Goal: Navigation & Orientation: Understand site structure

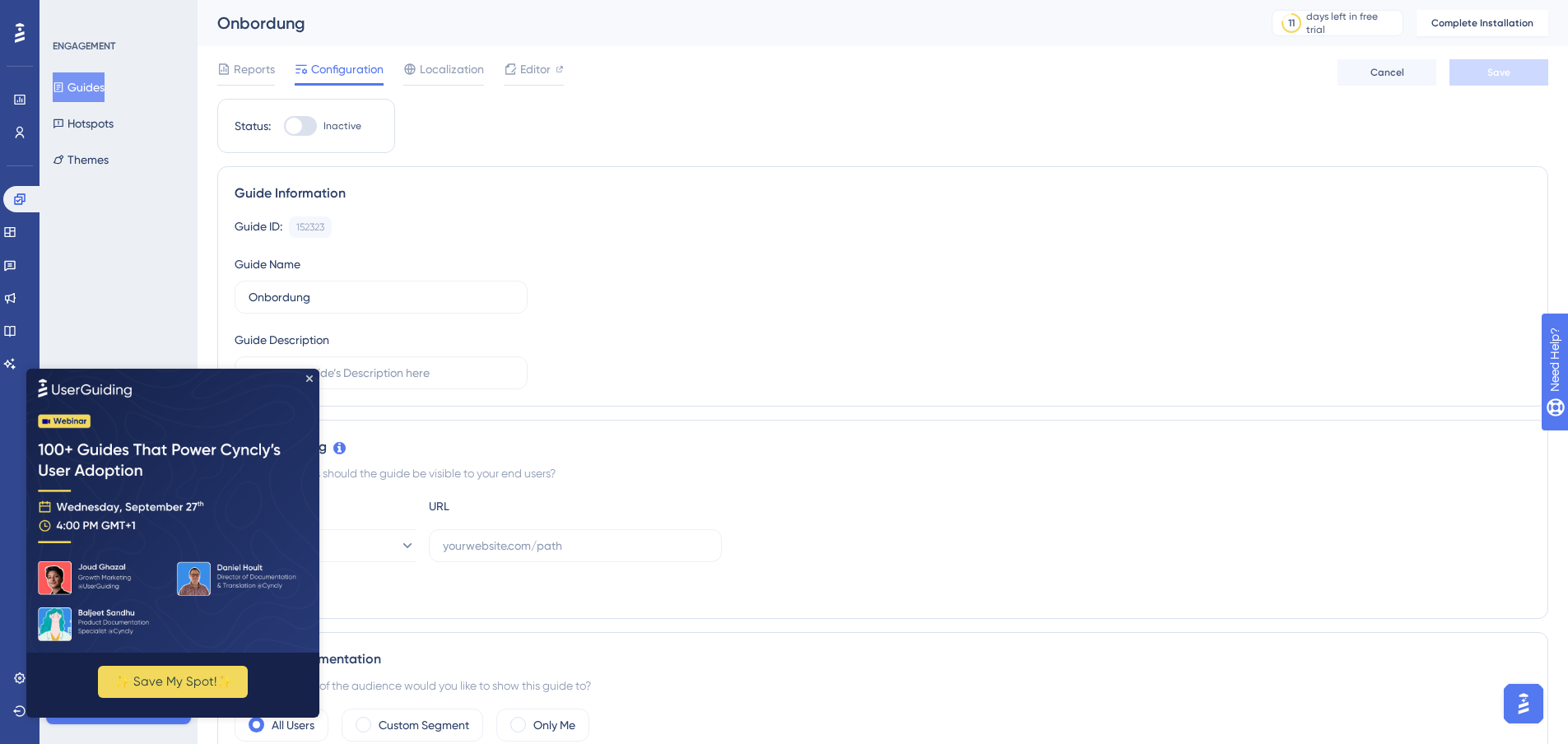
click at [544, 28] on div "Onbordung" at bounding box center [724, 23] width 1013 height 23
click at [309, 372] on img at bounding box center [172, 510] width 293 height 284
click at [307, 378] on icon "Close Preview" at bounding box center [309, 378] width 7 height 7
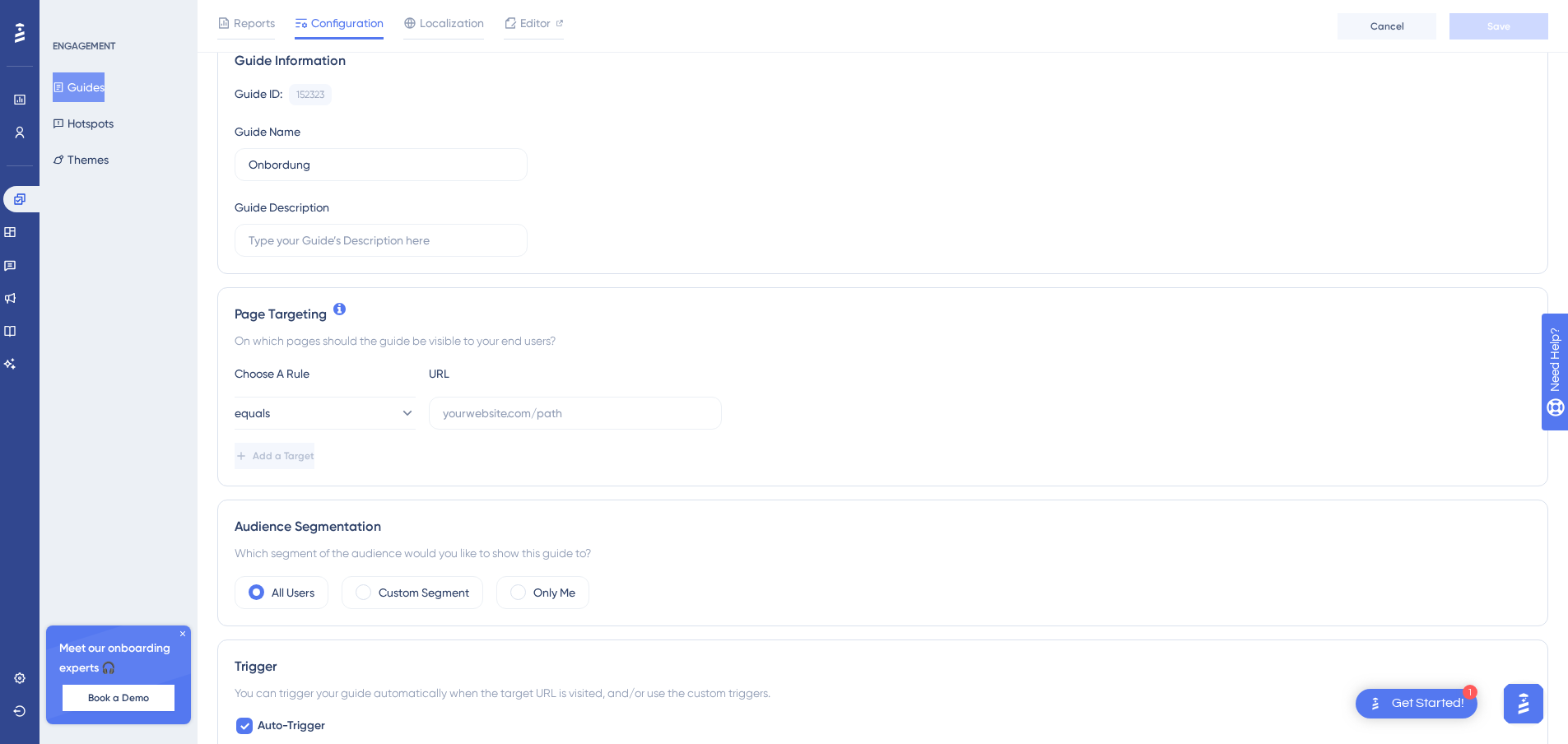
scroll to position [165, 0]
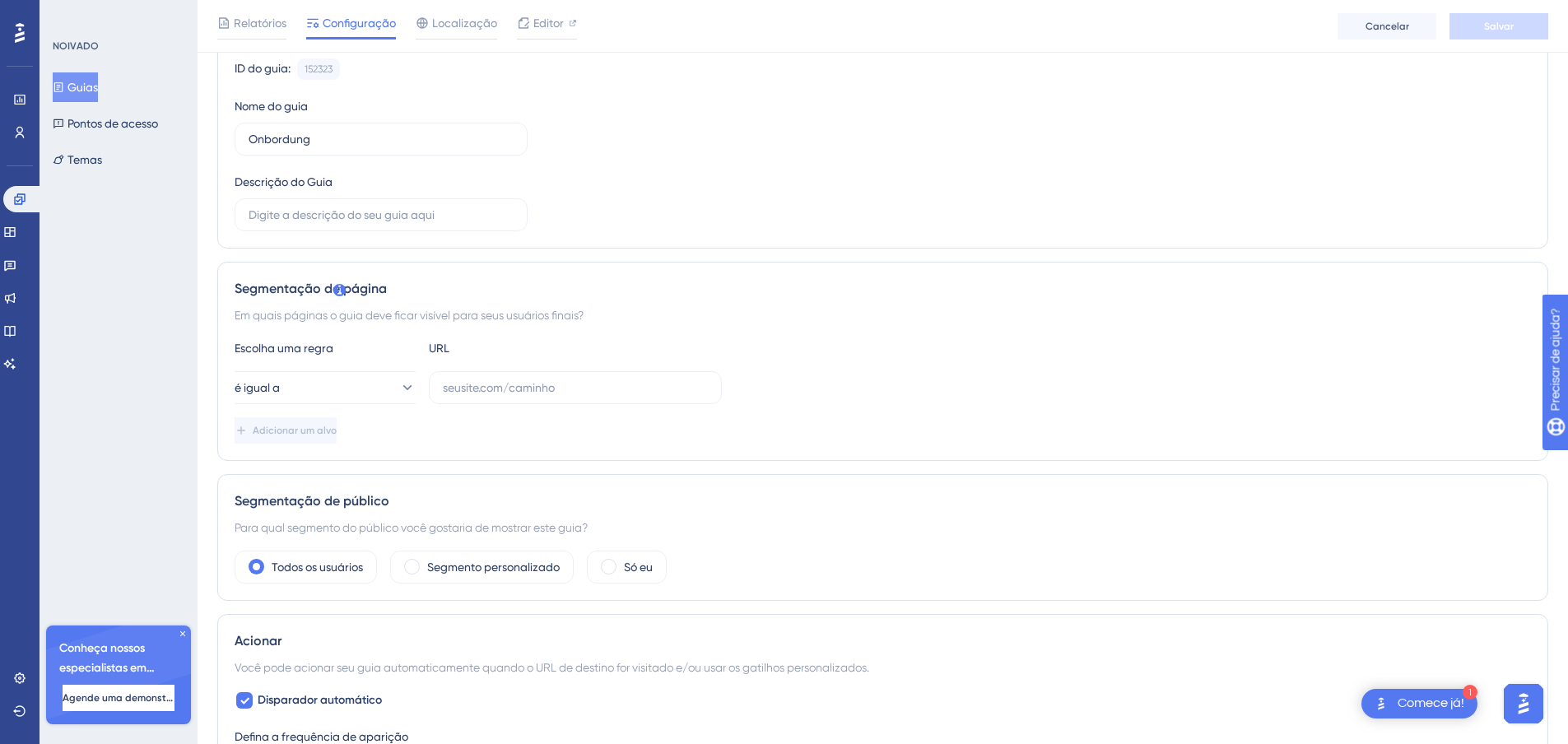
click at [247, 27] on font "Relatórios" at bounding box center [260, 23] width 53 height 13
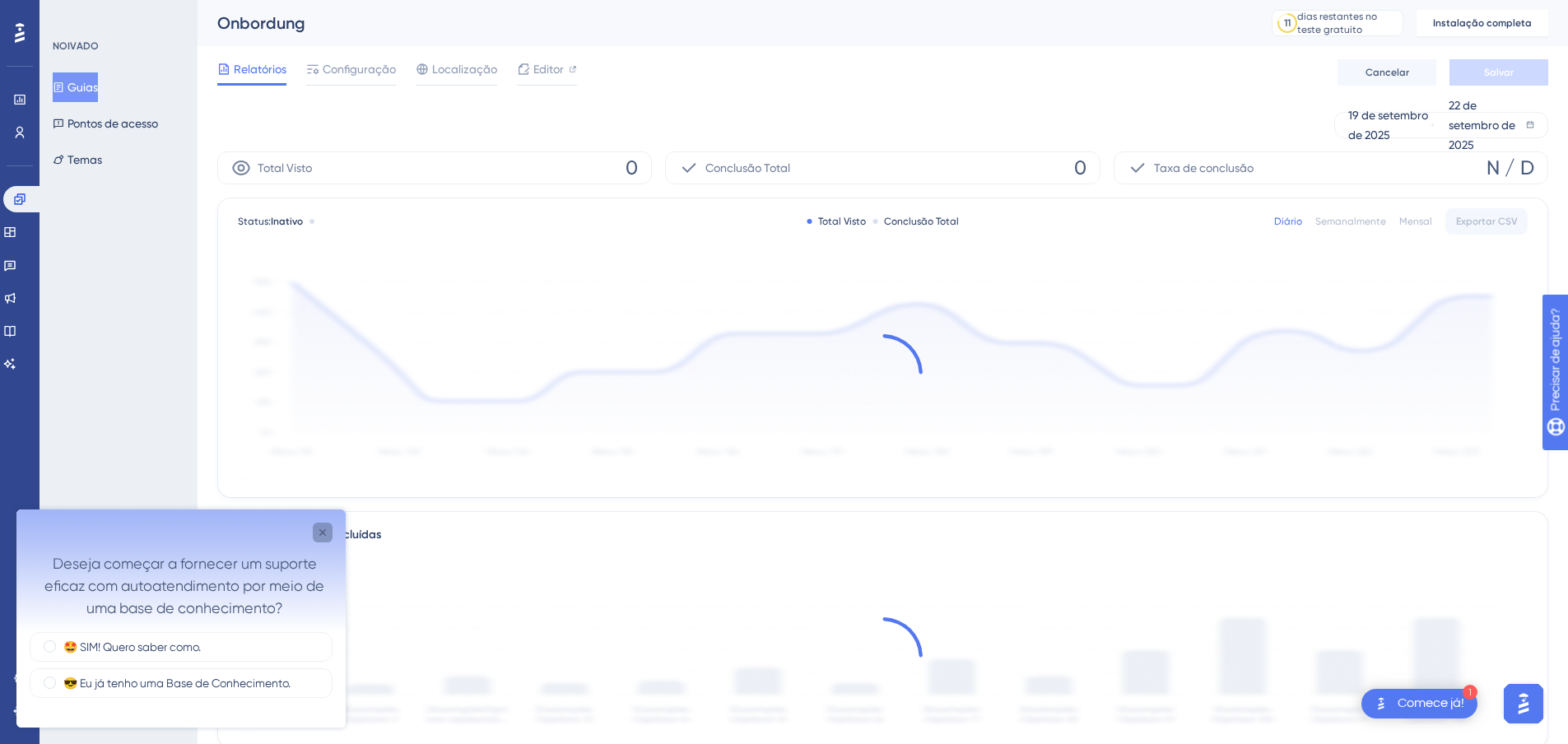
click at [322, 532] on icon "Fechar pesquisa" at bounding box center [322, 532] width 13 height 13
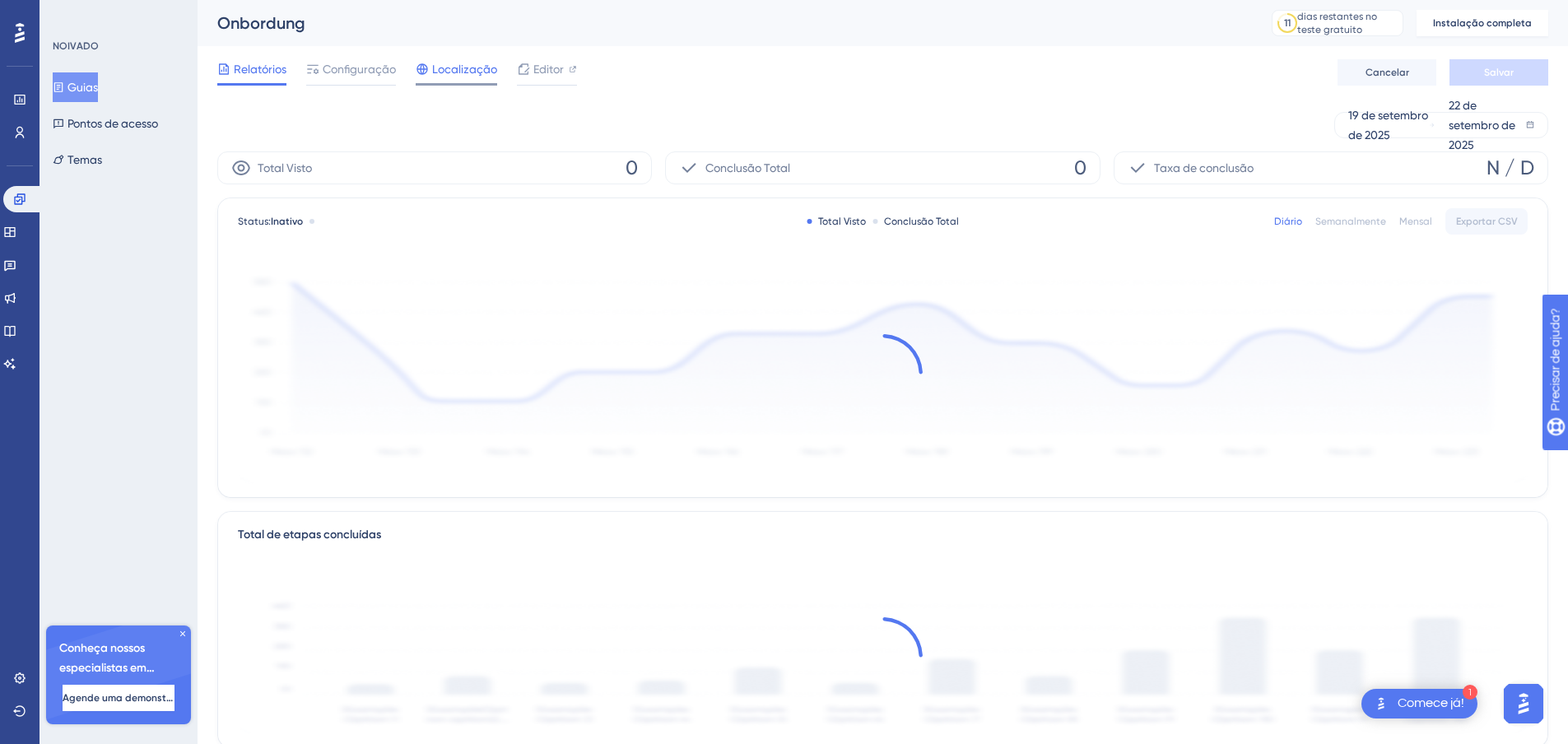
click at [461, 73] on font "Localização" at bounding box center [465, 69] width 65 height 13
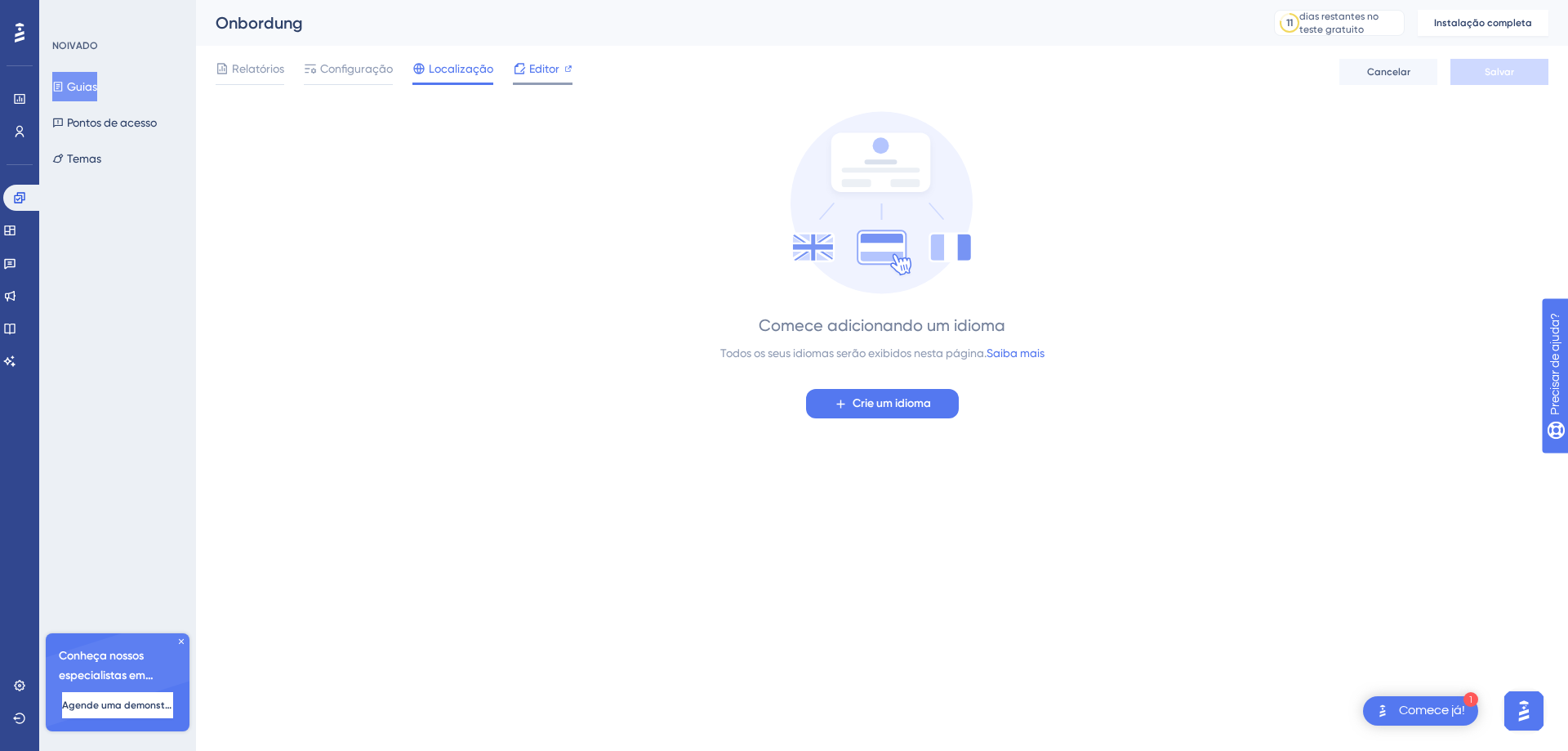
click at [535, 71] on font "Editor" at bounding box center [544, 68] width 30 height 13
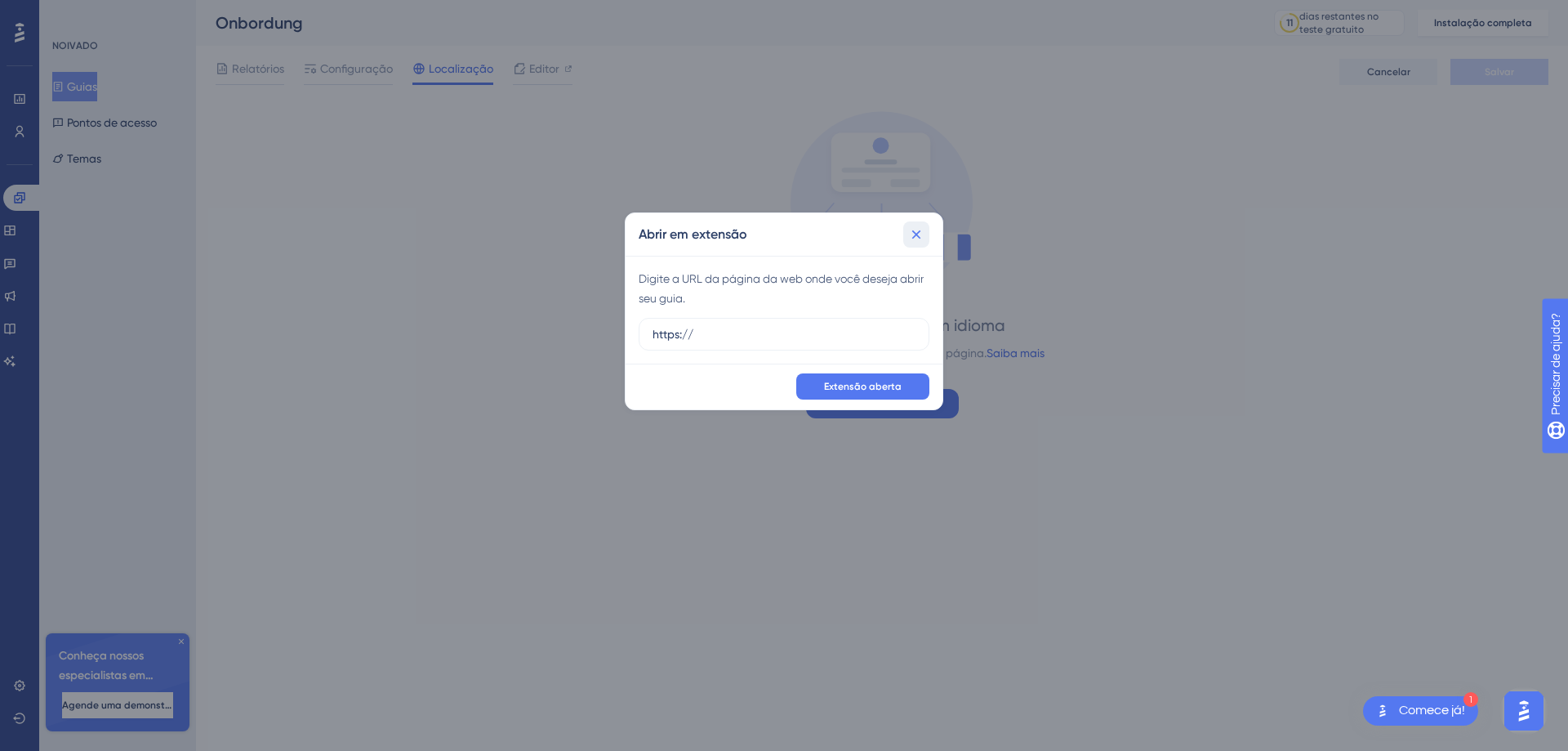
drag, startPoint x: 913, startPoint y: 232, endPoint x: 859, endPoint y: 238, distance: 54.3
click at [913, 233] on icon at bounding box center [916, 234] width 16 height 16
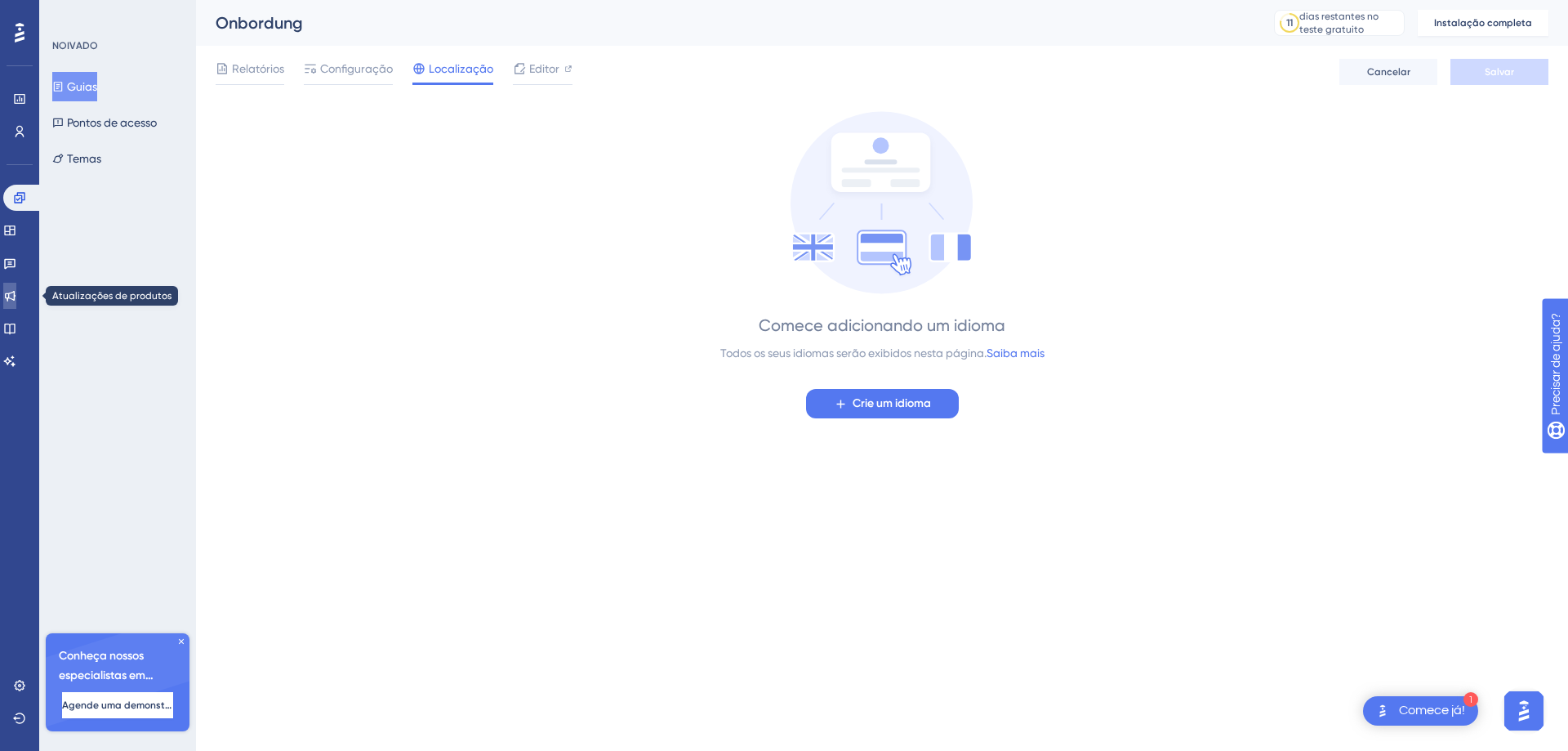
click at [16, 294] on icon at bounding box center [9, 295] width 13 height 13
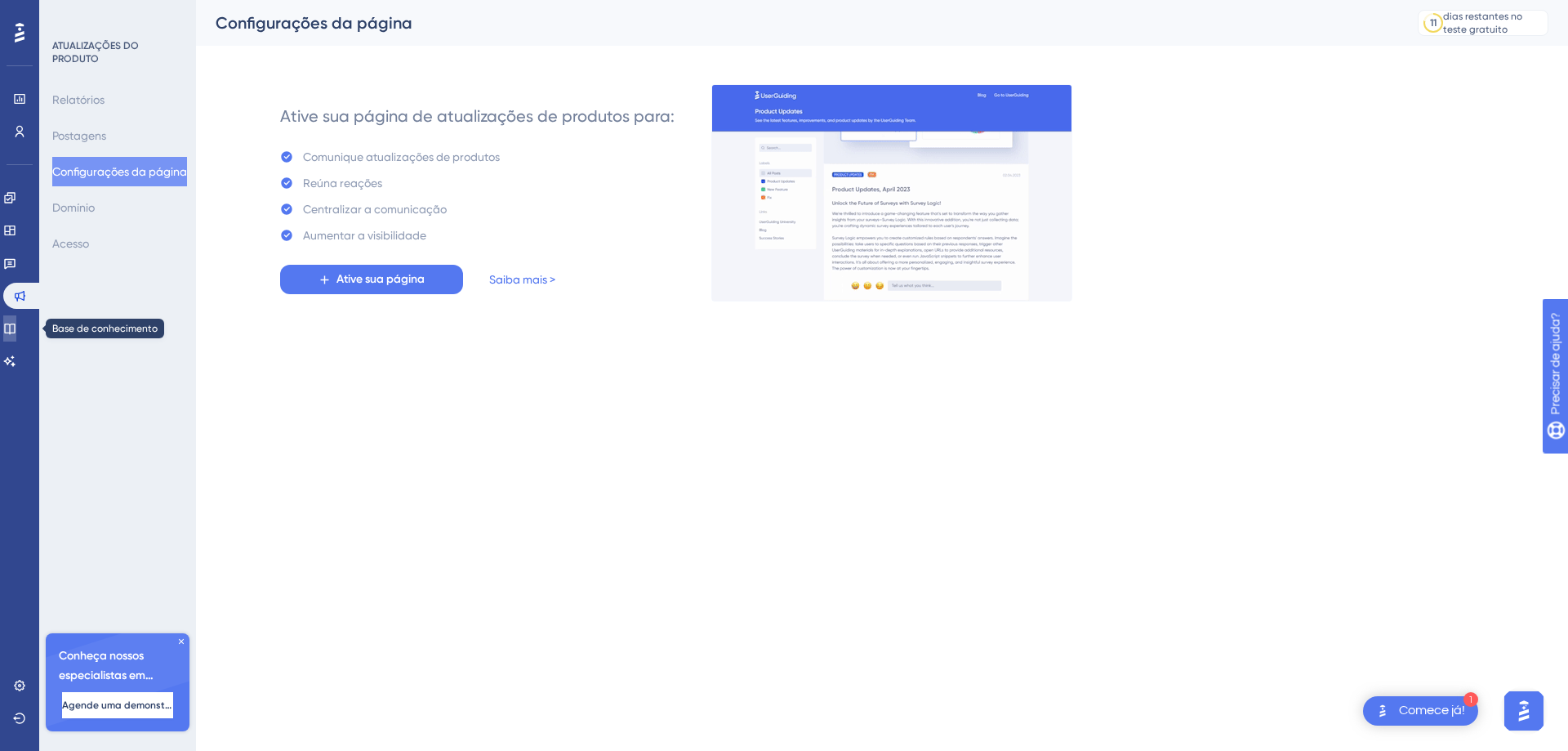
click at [11, 320] on link at bounding box center [9, 329] width 13 height 26
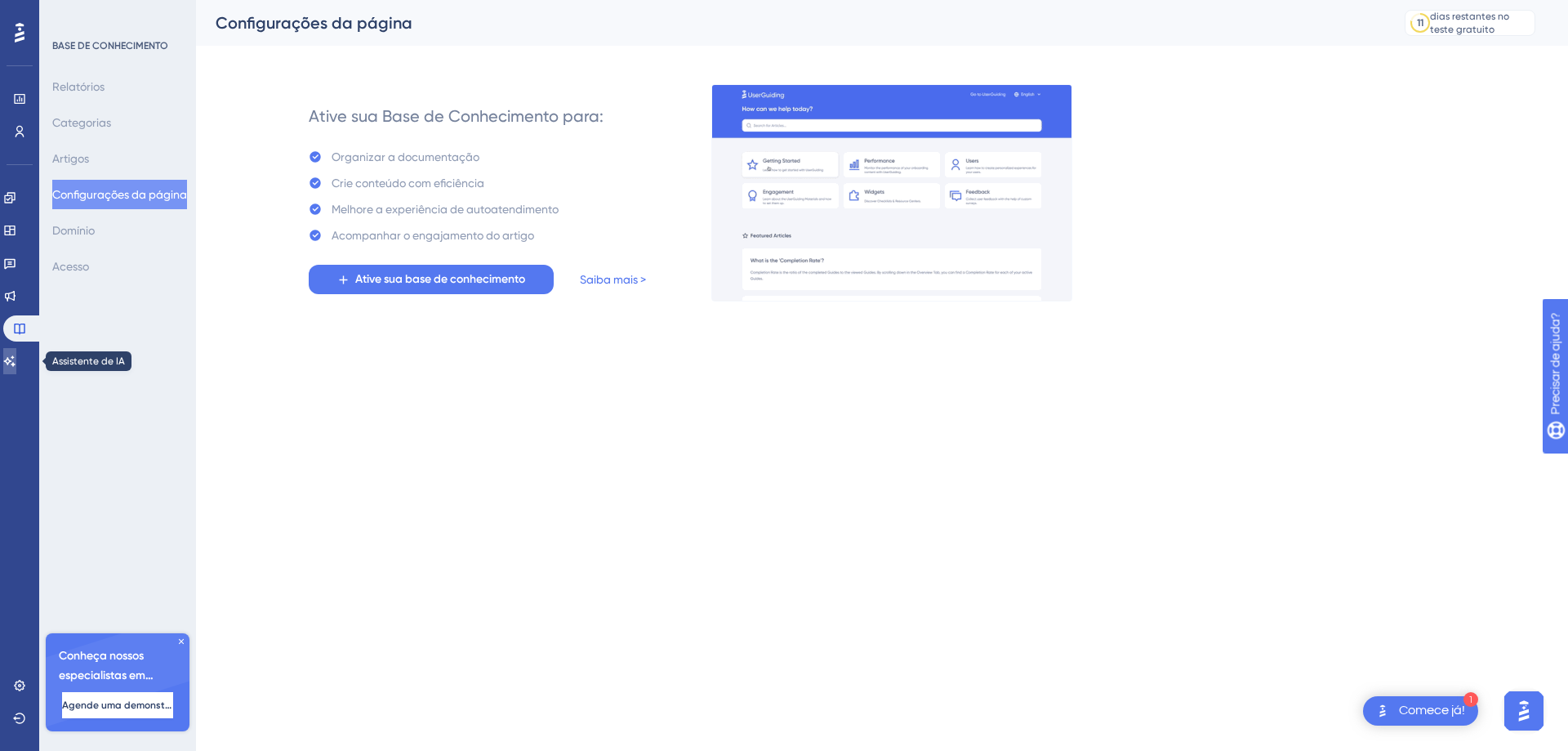
click at [15, 357] on icon at bounding box center [9, 360] width 11 height 10
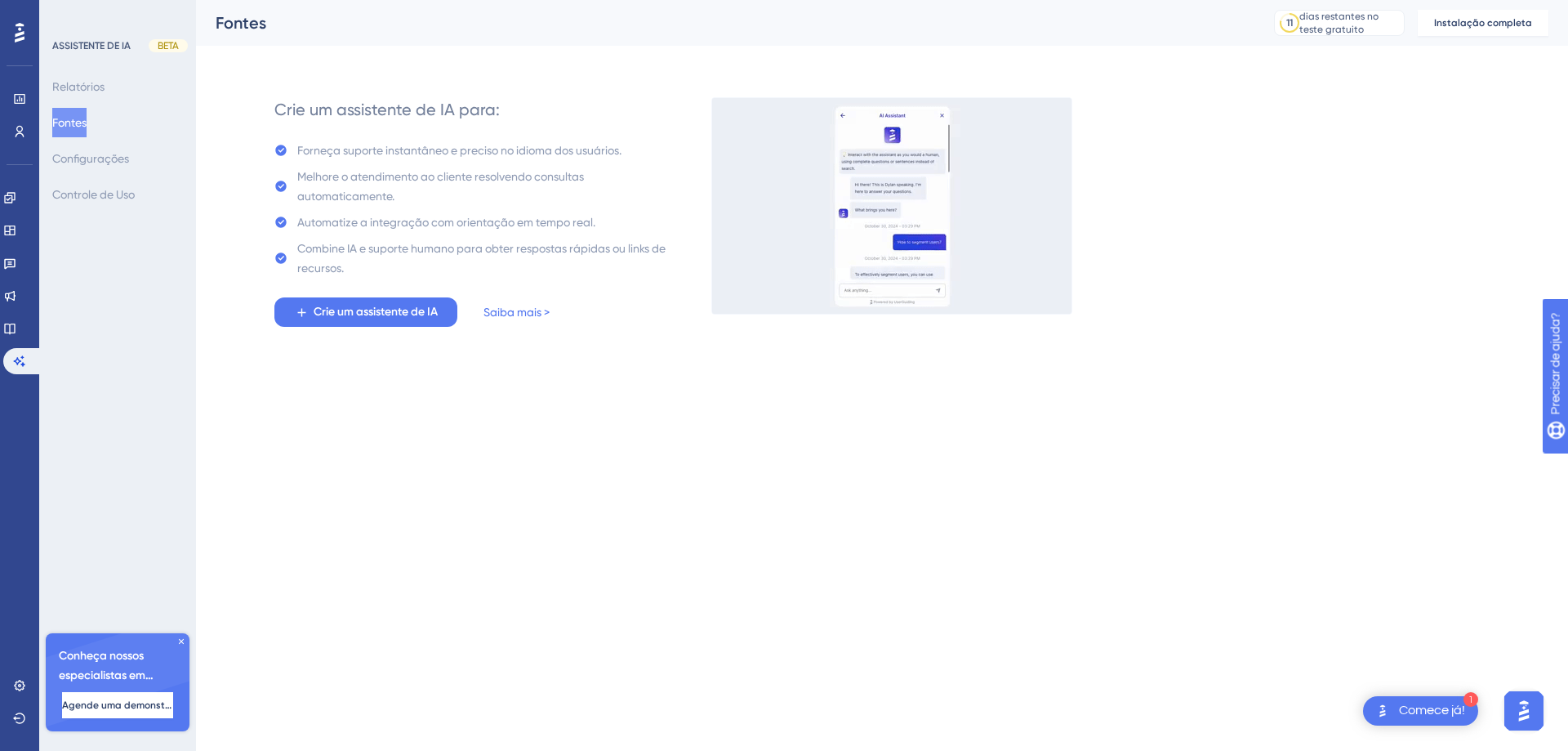
click at [181, 642] on icon at bounding box center [181, 642] width 5 height 5
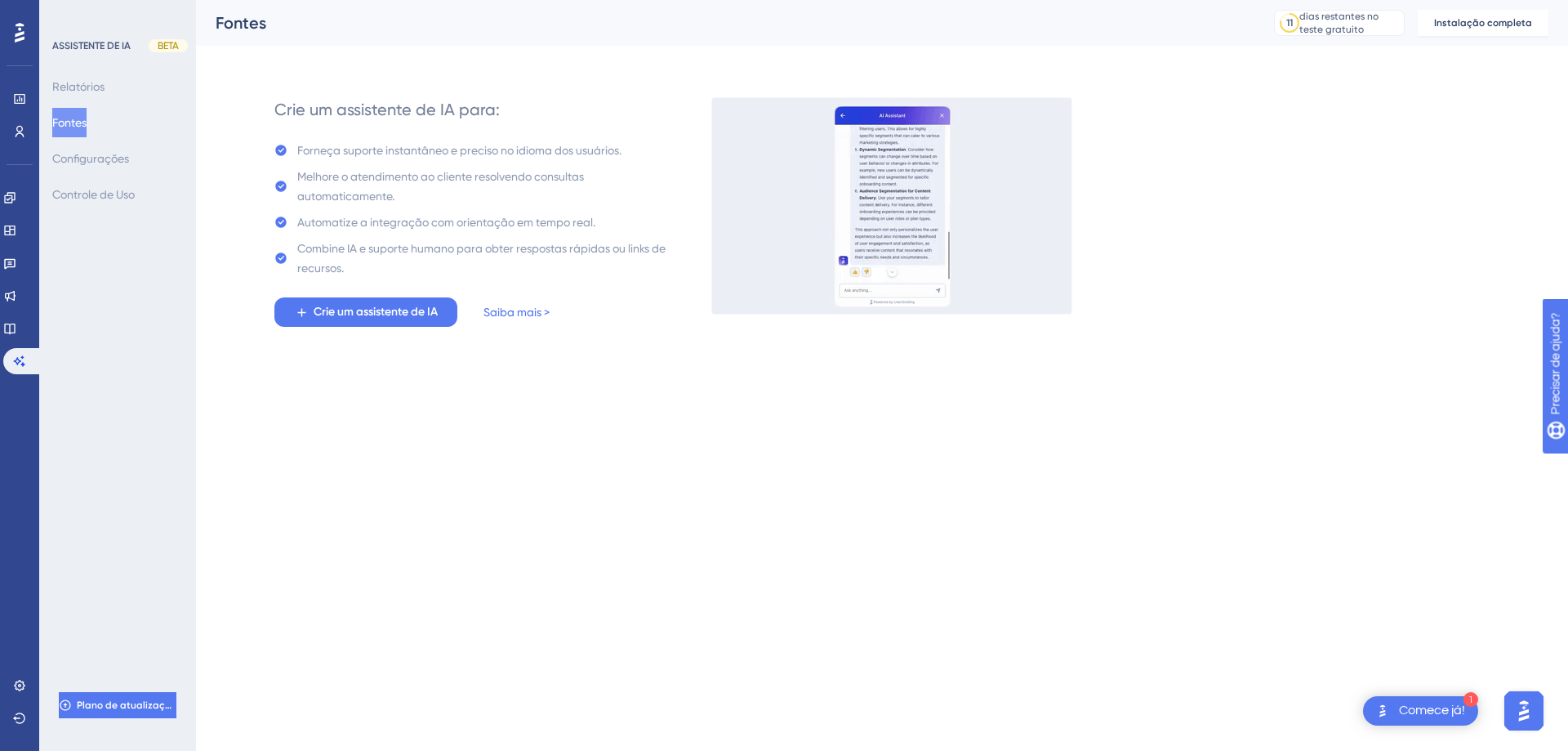
click at [148, 592] on div "ASSISTENTE DE IA BETA Relatórios Fontes Configurações Controle de Uso Plano de …" at bounding box center [118, 375] width 157 height 751
click at [26, 184] on div "Noivado Widgets Opinião Atualizações de produtos Base de conhecimento Assistent…" at bounding box center [20, 259] width 33 height 230
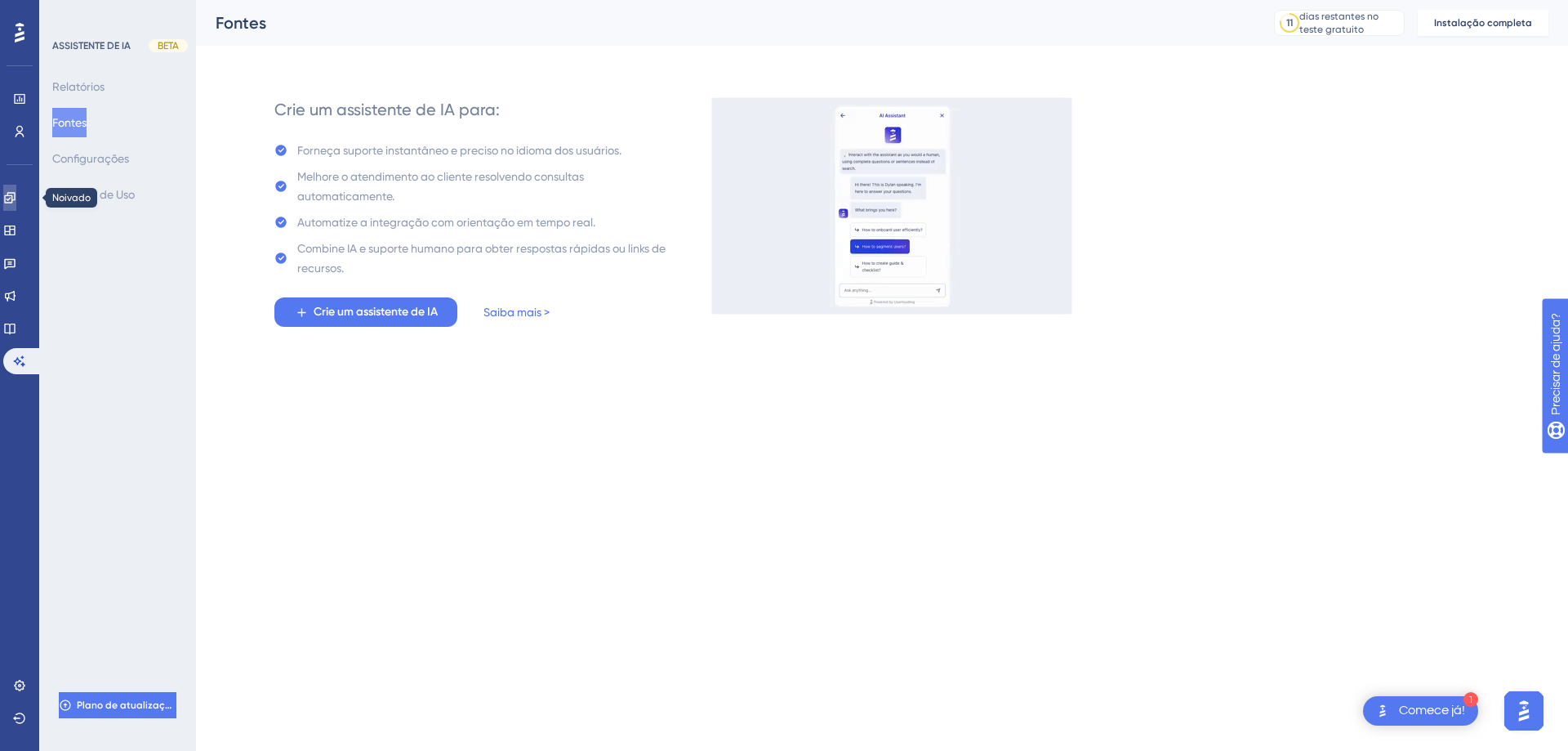
click at [16, 199] on link at bounding box center [9, 198] width 13 height 26
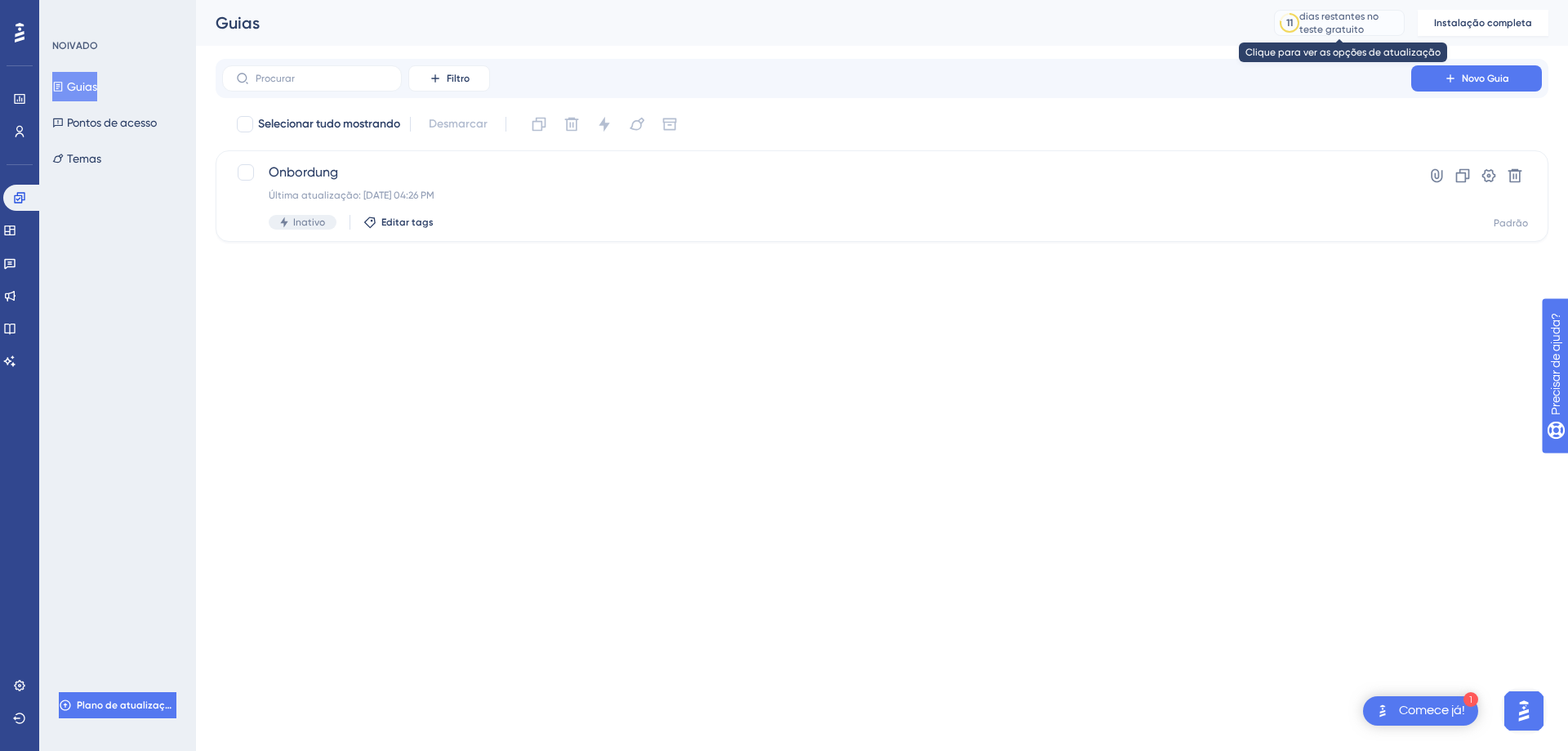
click at [1330, 24] on font "dias restantes no teste gratuito" at bounding box center [1339, 22] width 79 height 24
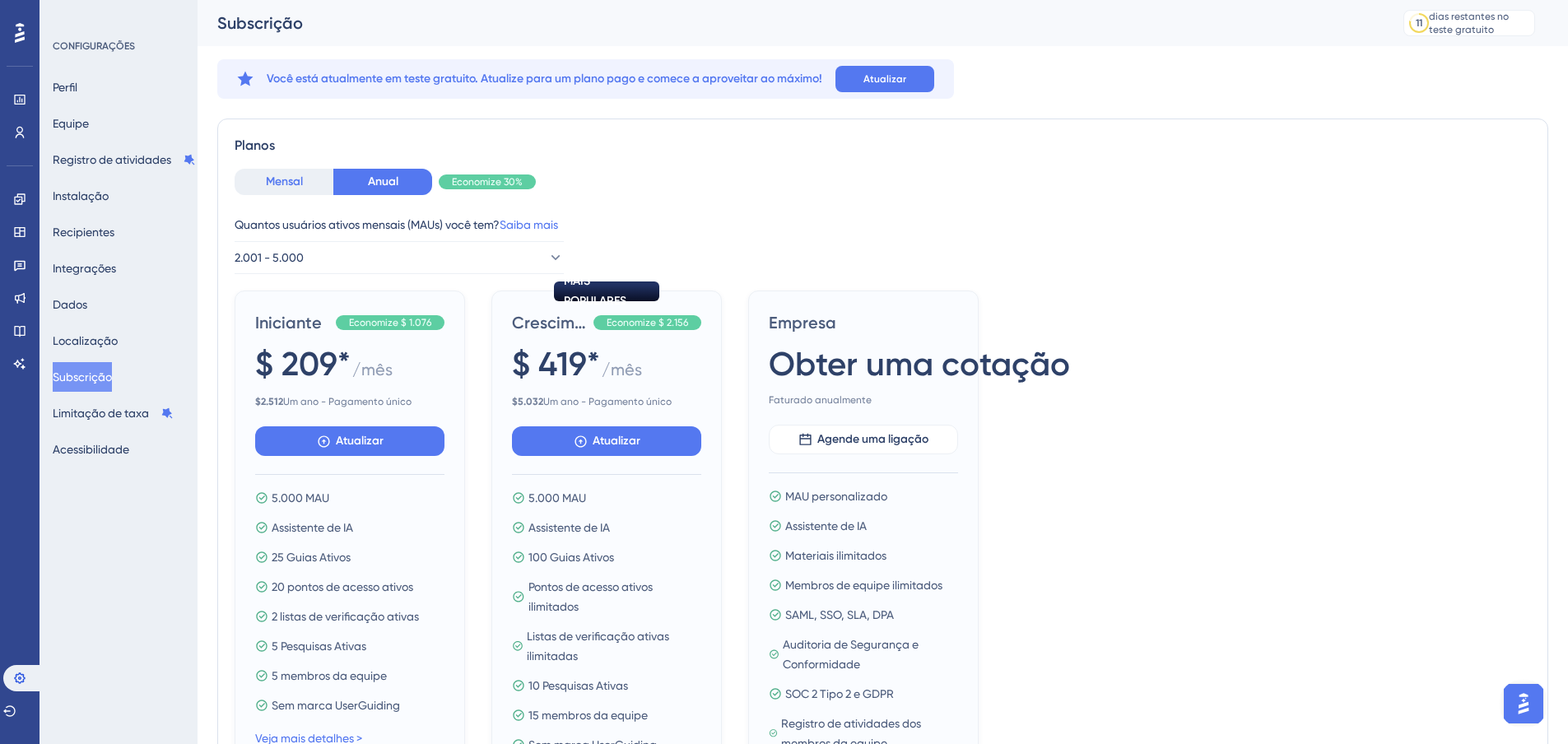
click at [294, 176] on font "Mensal" at bounding box center [284, 181] width 37 height 14
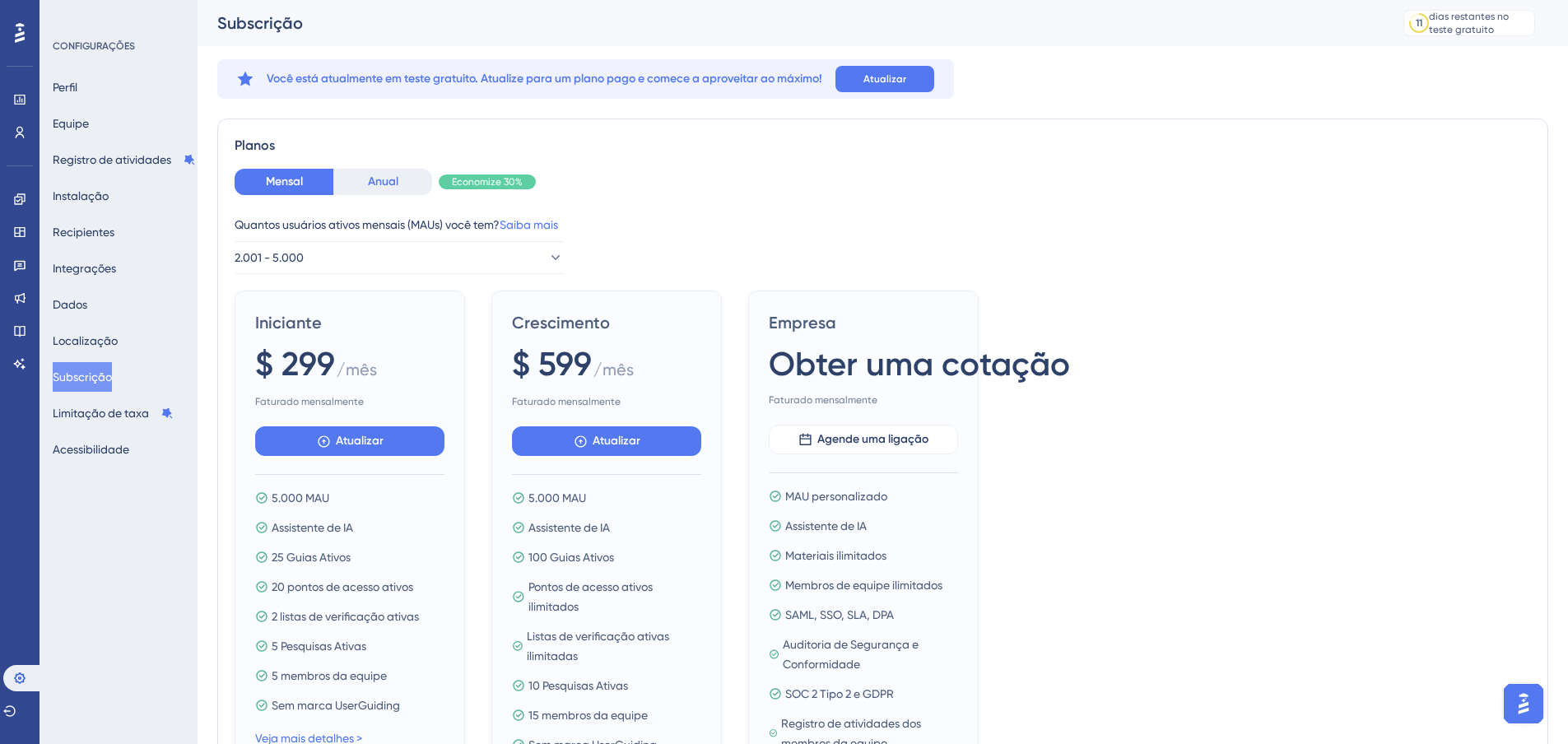
click at [387, 182] on font "Anual" at bounding box center [382, 181] width 30 height 14
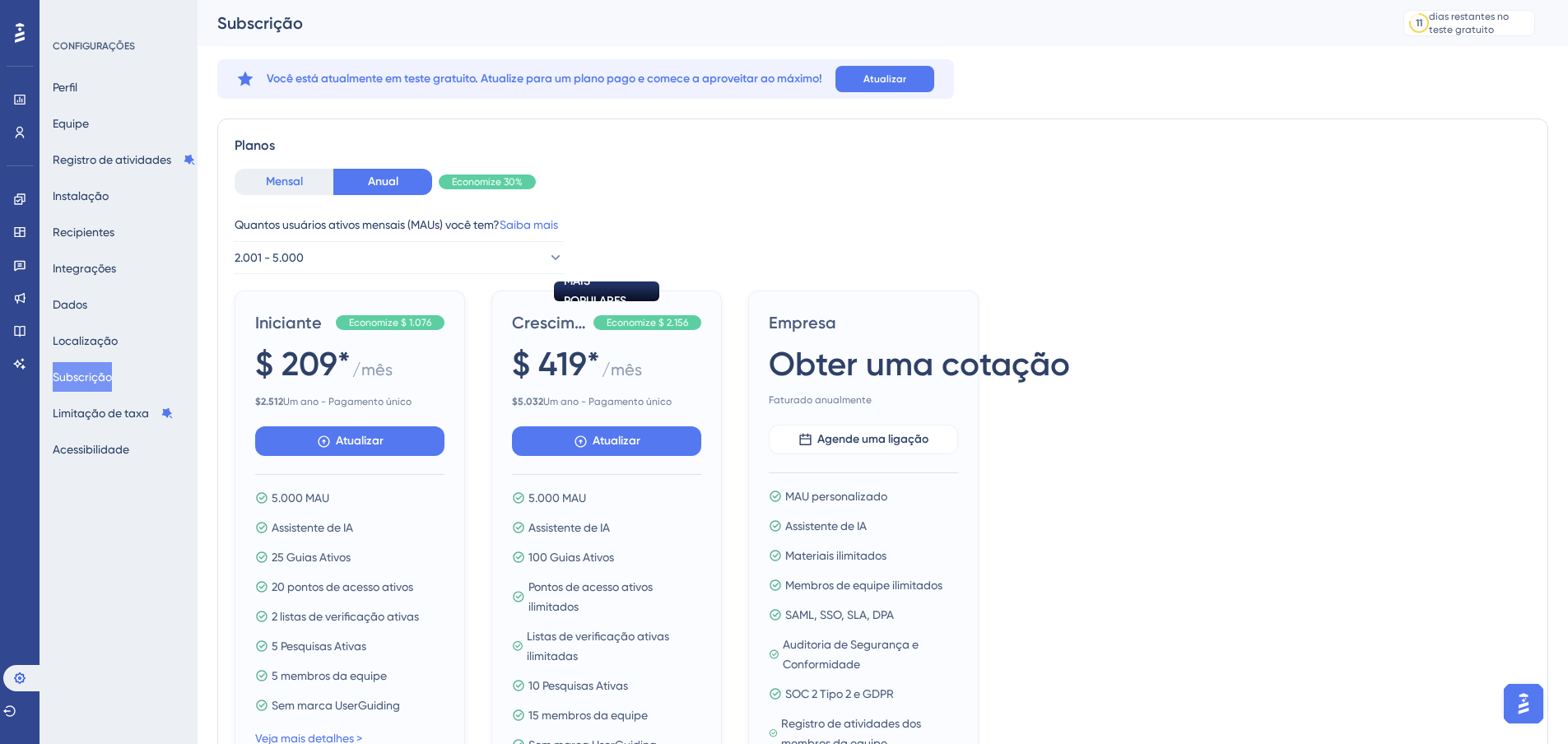
click at [286, 178] on font "Mensal" at bounding box center [284, 181] width 37 height 14
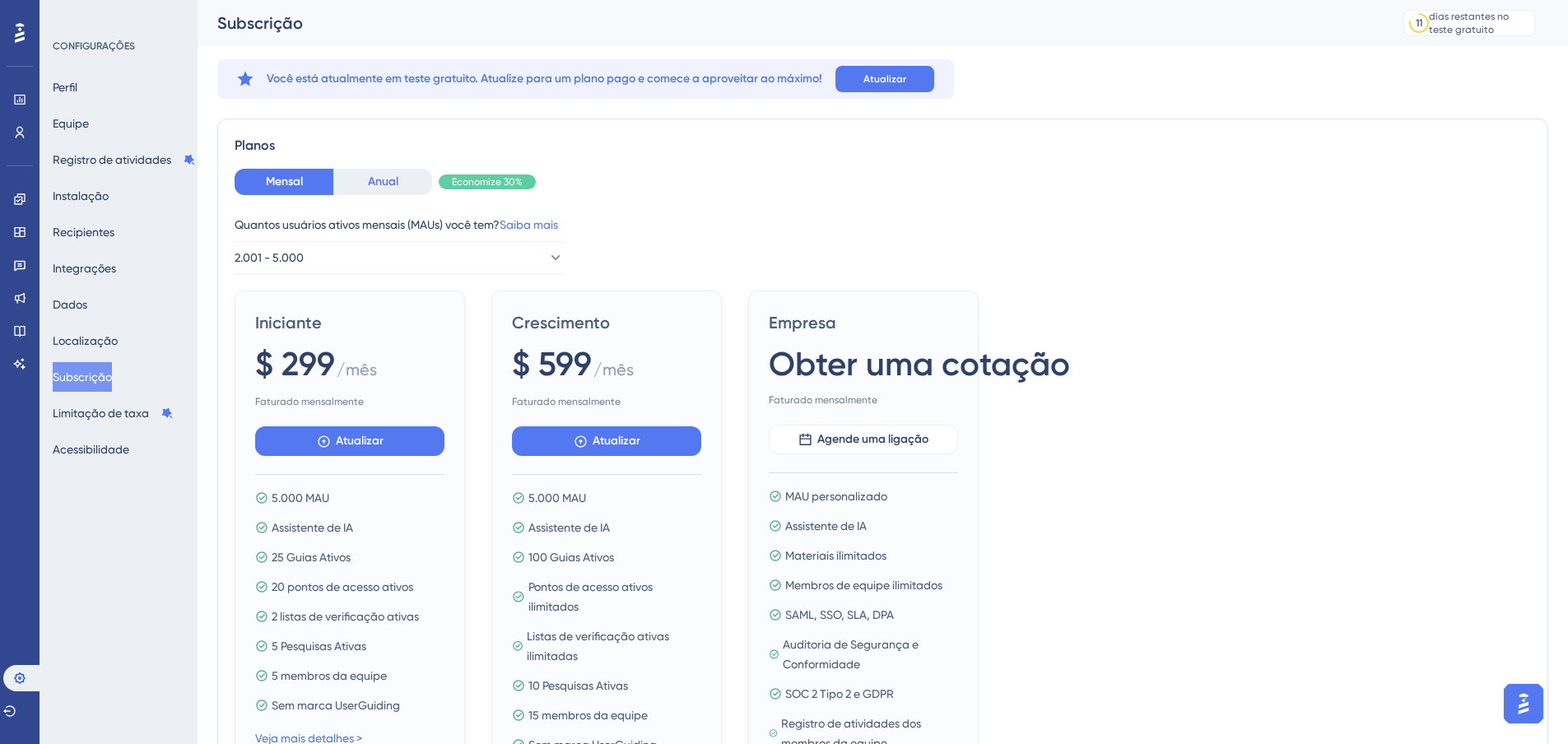
click at [383, 185] on font "Anual" at bounding box center [382, 181] width 30 height 14
